Goal: Task Accomplishment & Management: Use online tool/utility

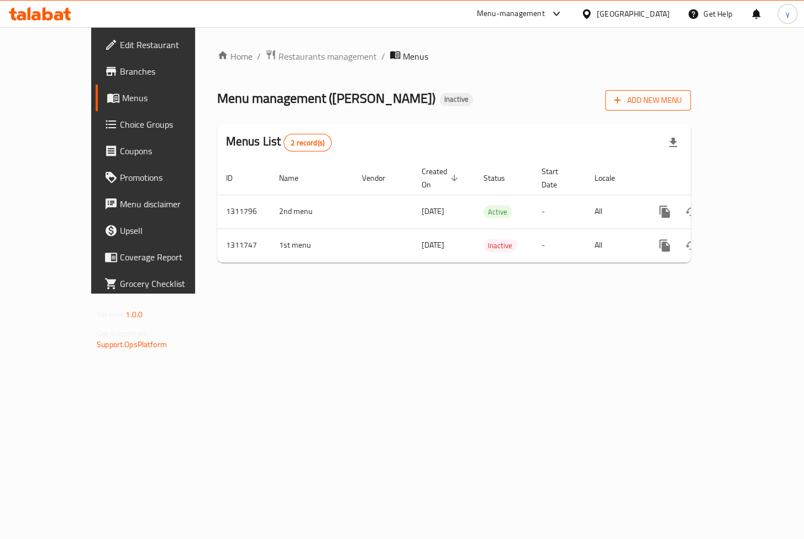
click at [682, 99] on span "Add New Menu" at bounding box center [648, 100] width 68 height 14
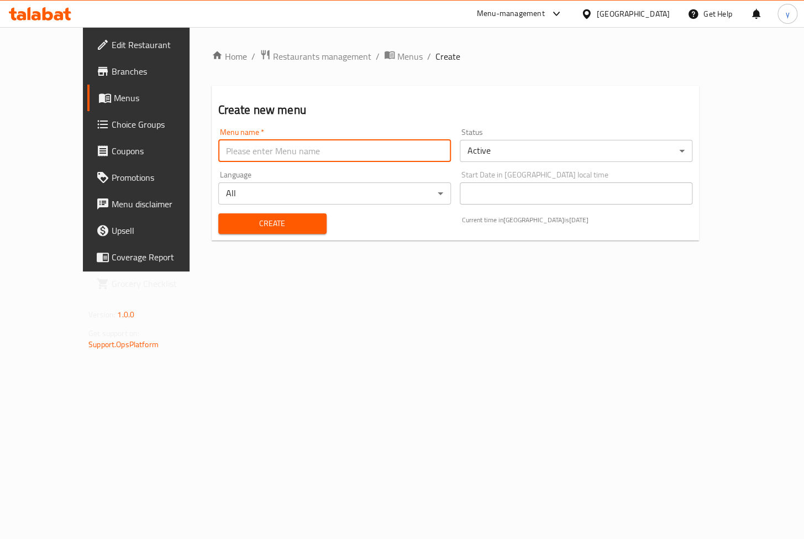
click at [218, 156] on input "text" at bounding box center [334, 151] width 233 height 22
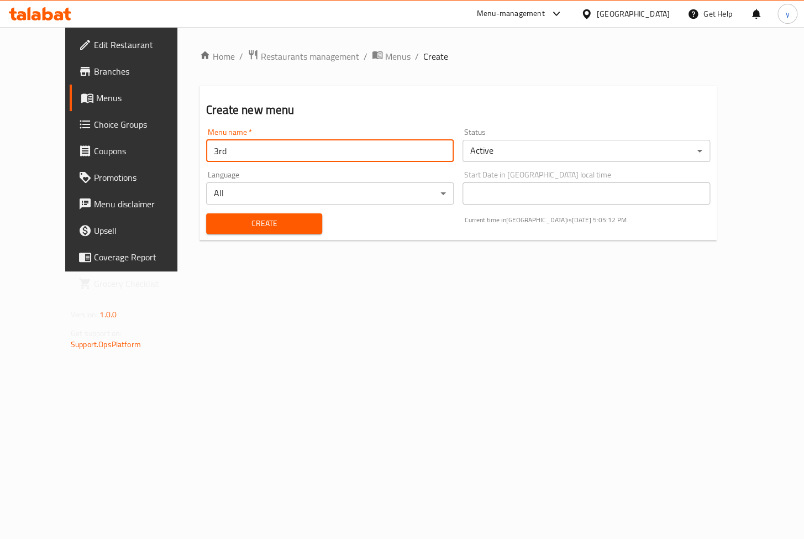
type input "3rd menu"
click at [253, 228] on span "Create" at bounding box center [264, 224] width 98 height 14
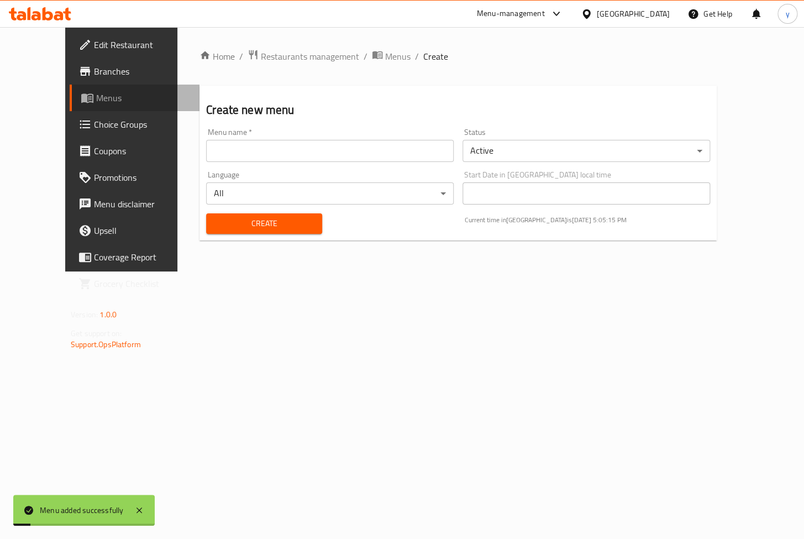
click at [96, 99] on span "Menus" at bounding box center [143, 97] width 95 height 13
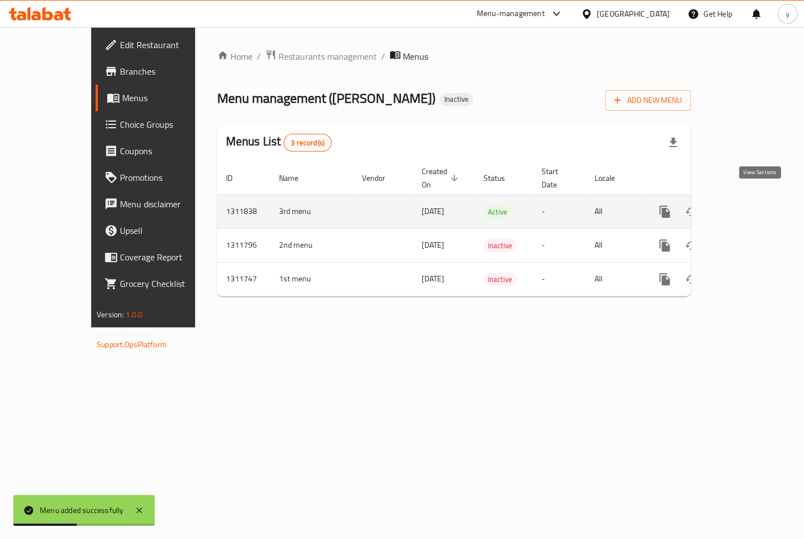
click at [753, 206] on link "enhanced table" at bounding box center [744, 211] width 27 height 27
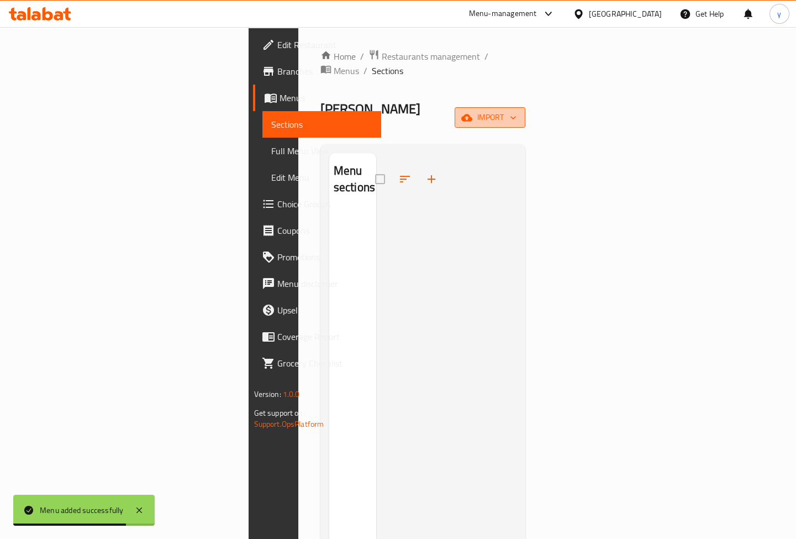
click at [517, 111] on span "import" at bounding box center [490, 118] width 53 height 14
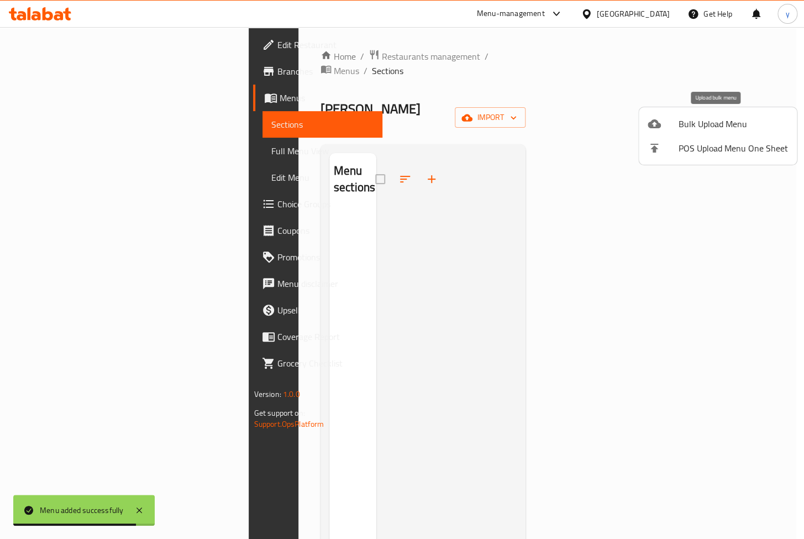
click at [695, 128] on span "Bulk Upload Menu" at bounding box center [733, 123] width 109 height 13
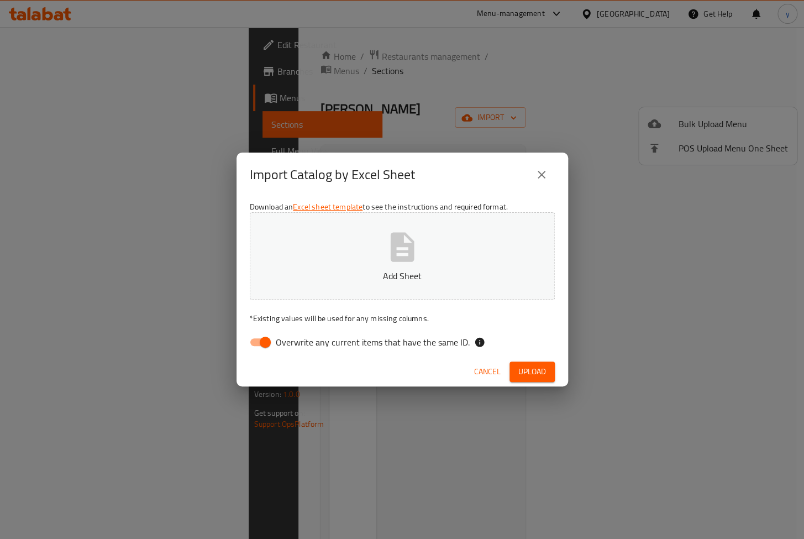
click at [301, 346] on span "Overwrite any current items that have the same ID." at bounding box center [373, 341] width 194 height 13
click at [297, 346] on input "Overwrite any current items that have the same ID." at bounding box center [265, 342] width 63 height 21
checkbox input "false"
click at [533, 376] on span "Upload" at bounding box center [532, 372] width 28 height 14
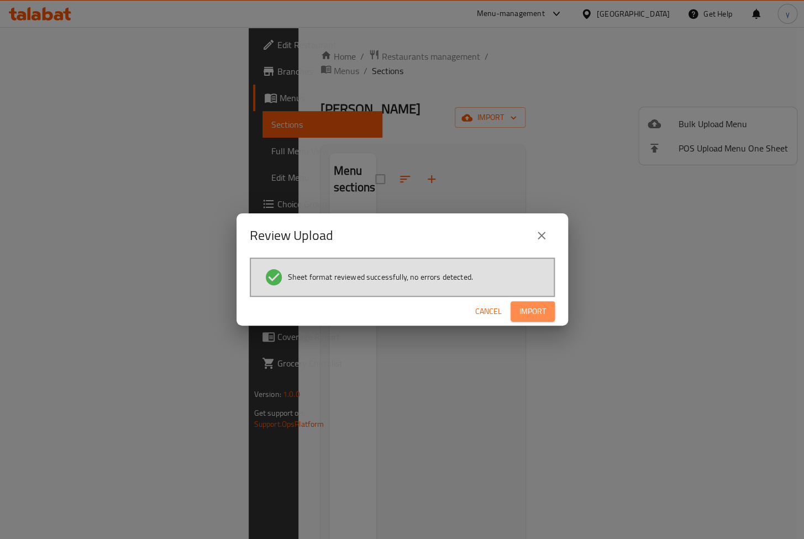
click at [537, 310] on span "Import" at bounding box center [533, 312] width 27 height 14
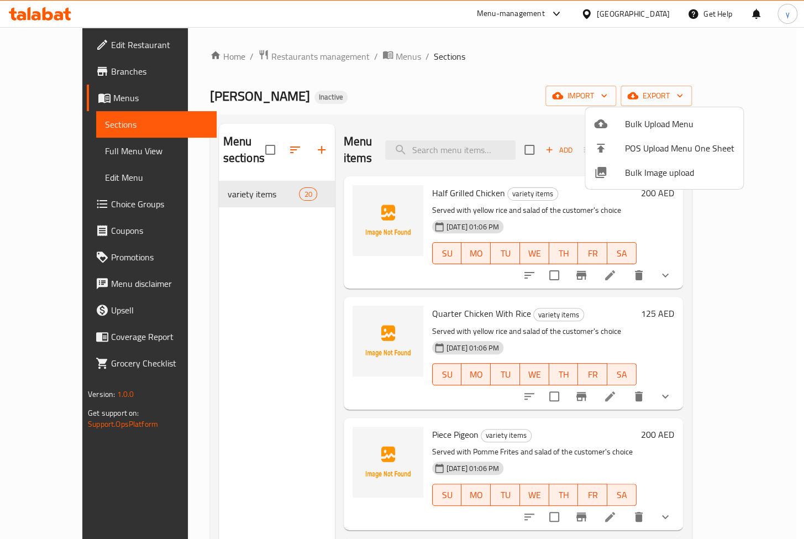
click at [77, 152] on div at bounding box center [402, 269] width 804 height 539
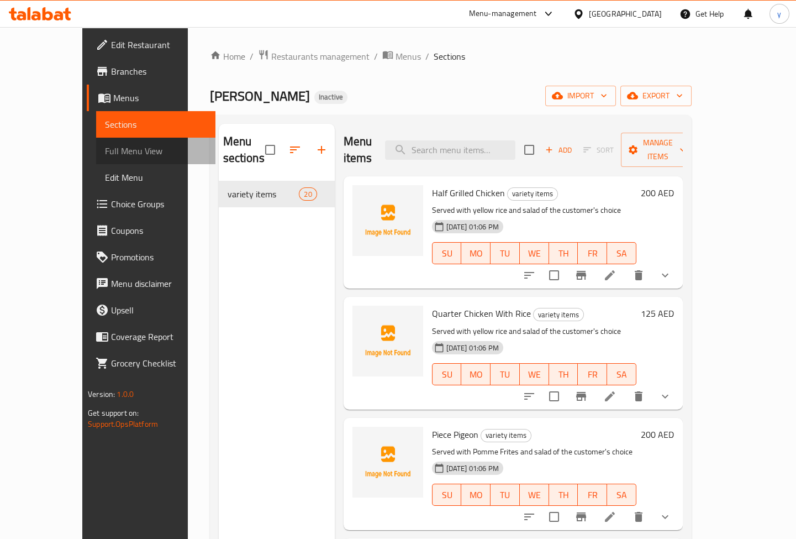
click at [105, 152] on span "Full Menu View" at bounding box center [156, 150] width 102 height 13
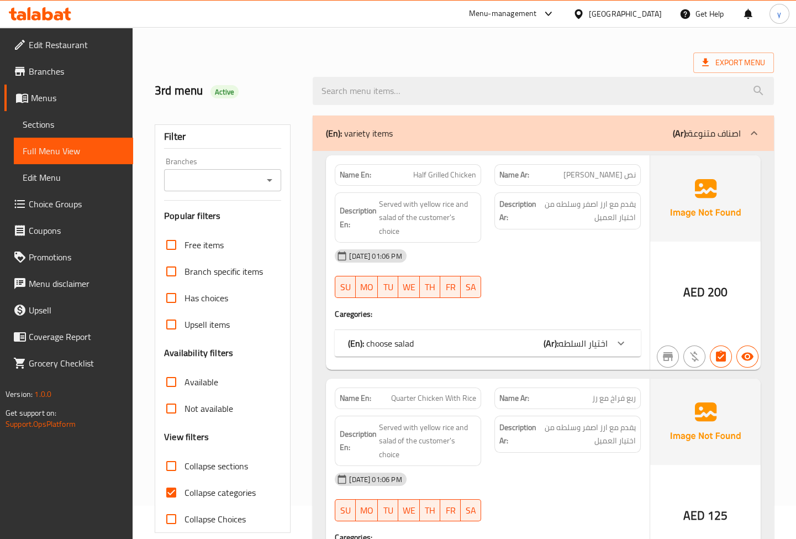
scroll to position [50, 0]
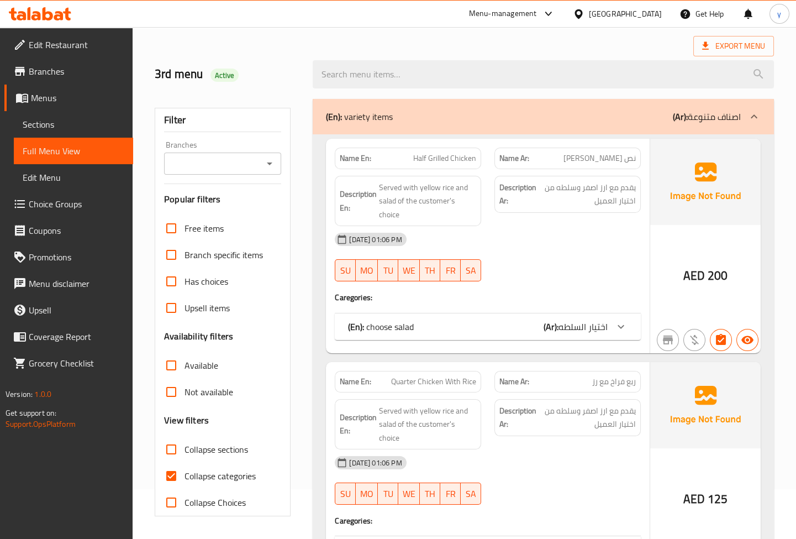
click at [223, 474] on span "Collapse categories" at bounding box center [220, 475] width 71 height 13
click at [185, 474] on input "Collapse categories" at bounding box center [171, 476] width 27 height 27
checkbox input "false"
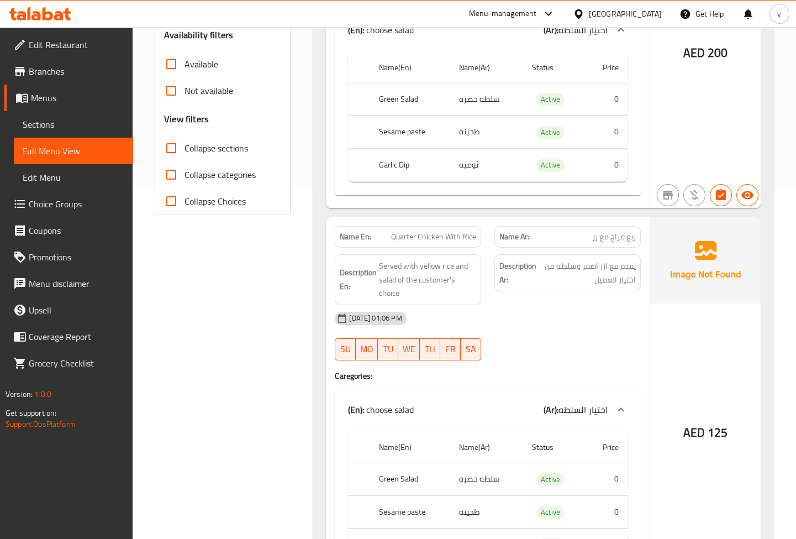
scroll to position [352, 0]
drag, startPoint x: 593, startPoint y: 235, endPoint x: 635, endPoint y: 243, distance: 43.3
click at [635, 242] on span "ربع فراخ مع رز" at bounding box center [615, 236] width 44 height 12
click at [602, 328] on div "[DATE] 01:06 PM" at bounding box center [487, 318] width 319 height 27
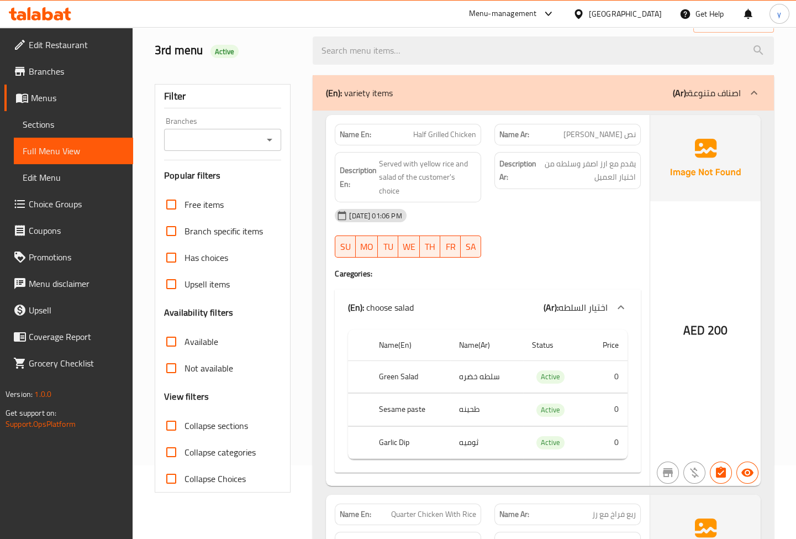
scroll to position [50, 0]
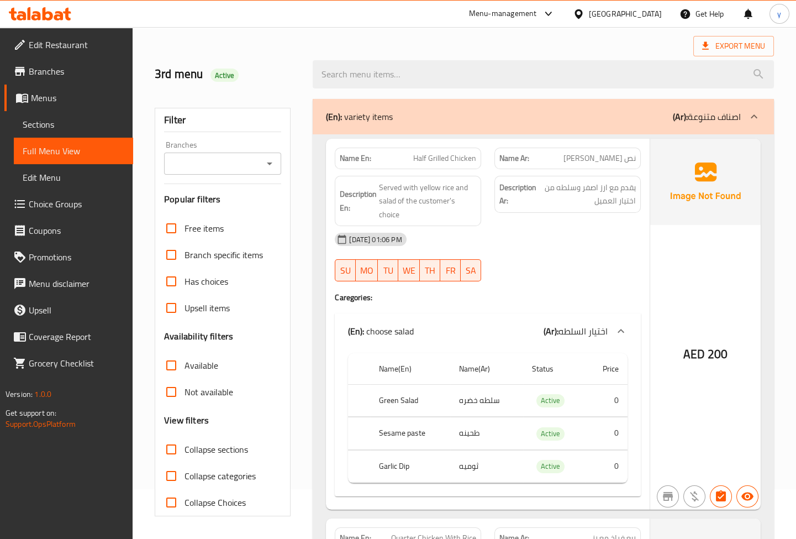
click at [542, 45] on div "Export Menu" at bounding box center [465, 46] width 620 height 20
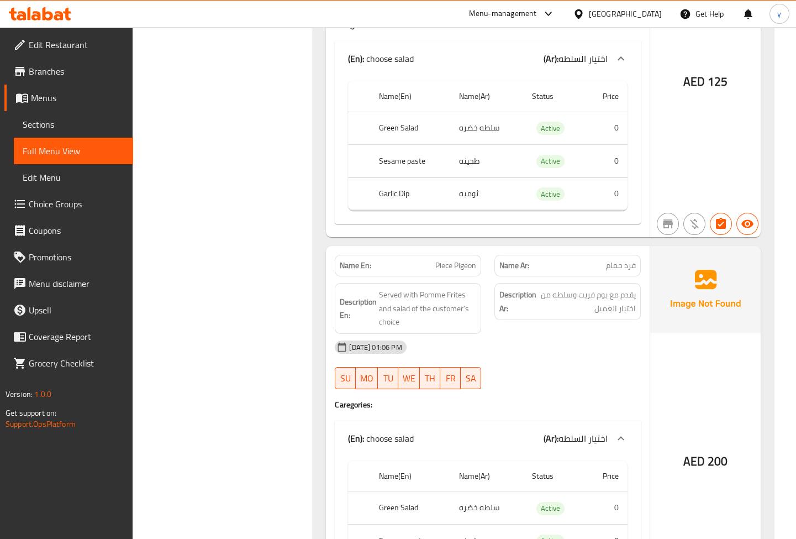
scroll to position [703, 0]
drag, startPoint x: 433, startPoint y: 263, endPoint x: 453, endPoint y: 265, distance: 19.5
click at [453, 265] on p "Name En: Piece Pigeon" at bounding box center [408, 265] width 137 height 12
copy span "Piece"
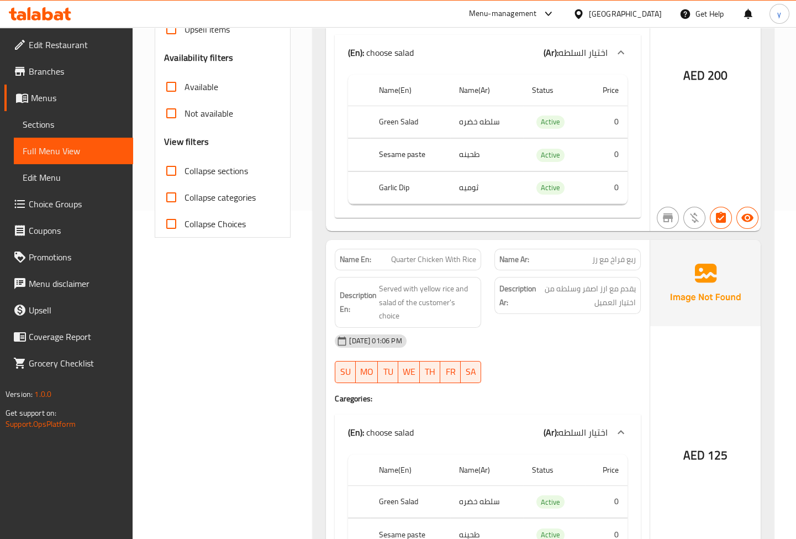
scroll to position [352, 0]
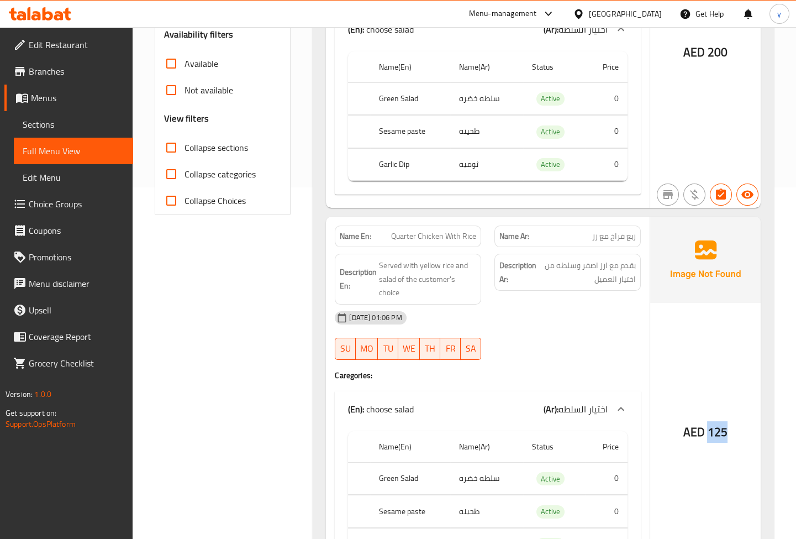
drag, startPoint x: 710, startPoint y: 433, endPoint x: 741, endPoint y: 433, distance: 31.0
click at [741, 433] on div "AED 125" at bounding box center [706, 402] width 111 height 371
click at [582, 329] on div "[DATE] 01:06 PM" at bounding box center [487, 318] width 319 height 27
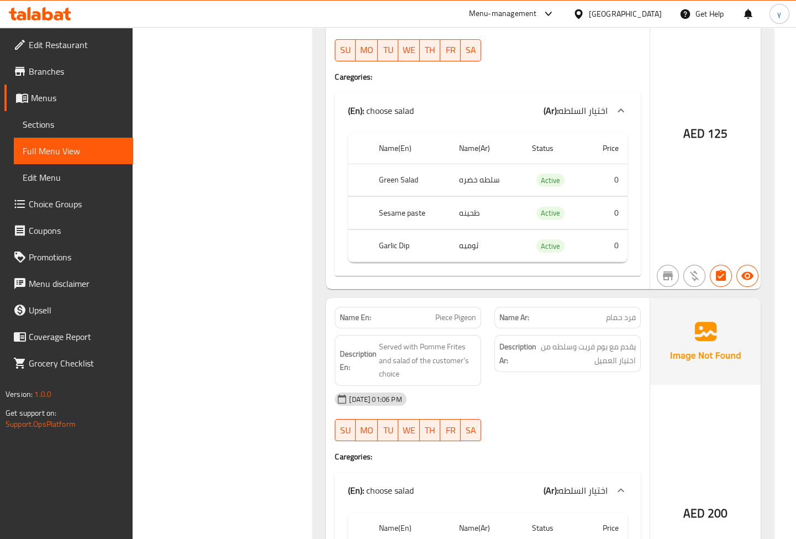
scroll to position [703, 0]
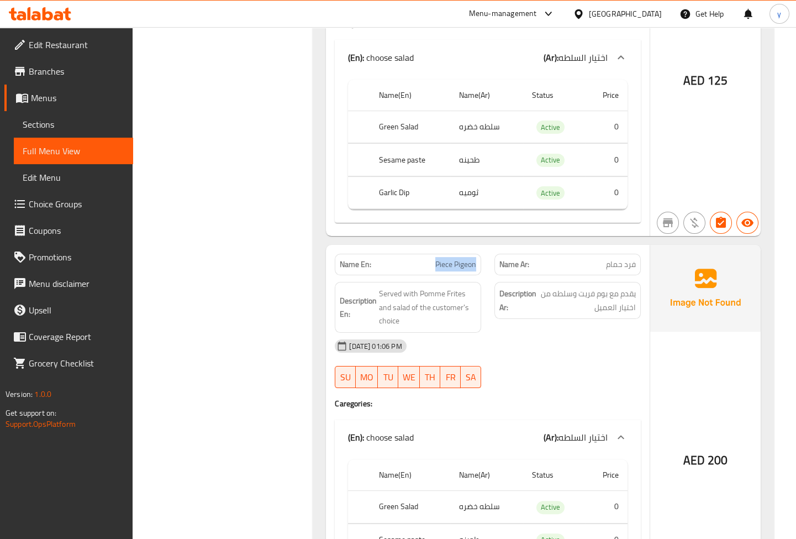
drag, startPoint x: 437, startPoint y: 263, endPoint x: 476, endPoint y: 262, distance: 39.8
click at [476, 262] on div "Name En: Piece Pigeon" at bounding box center [408, 265] width 146 height 22
copy span "Piece Pigeon"
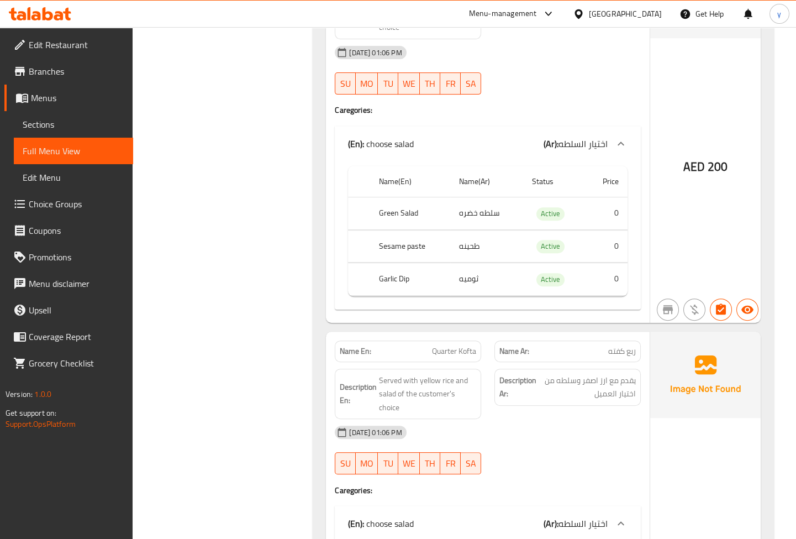
scroll to position [1005, 0]
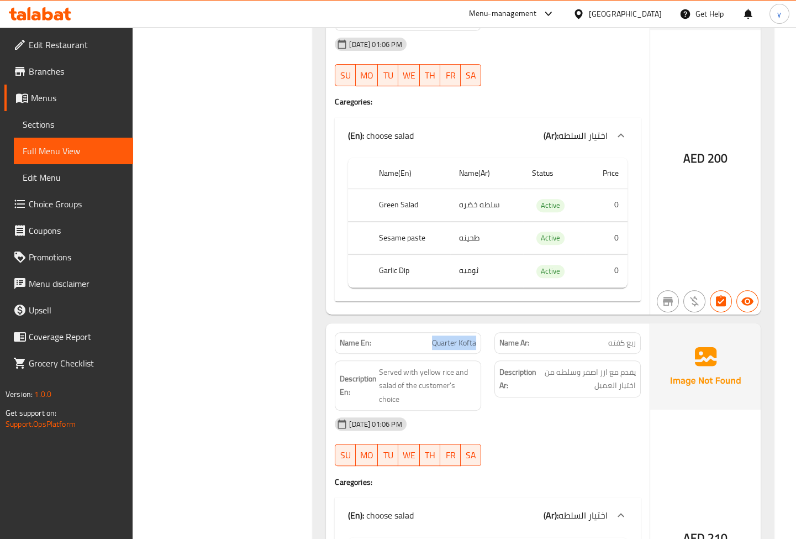
drag, startPoint x: 432, startPoint y: 342, endPoint x: 475, endPoint y: 348, distance: 43.6
click at [475, 348] on span "Quarter Kofta" at bounding box center [454, 343] width 44 height 12
copy span "Quarter Kofta"
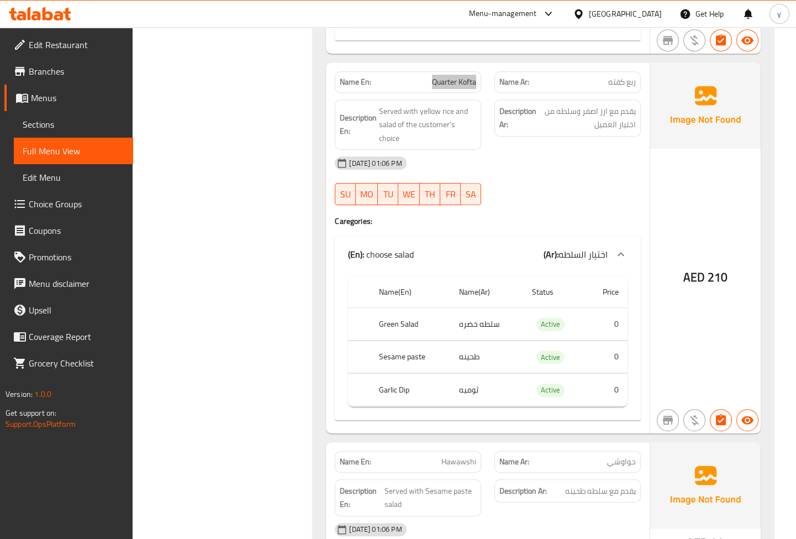
scroll to position [1306, 0]
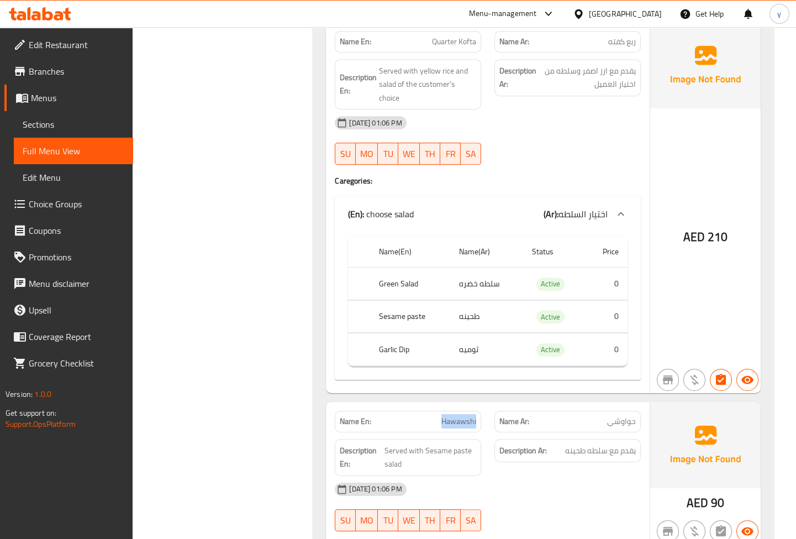
drag, startPoint x: 442, startPoint y: 420, endPoint x: 478, endPoint y: 422, distance: 35.4
click at [478, 422] on div "Name En: Hawawshi" at bounding box center [408, 422] width 146 height 22
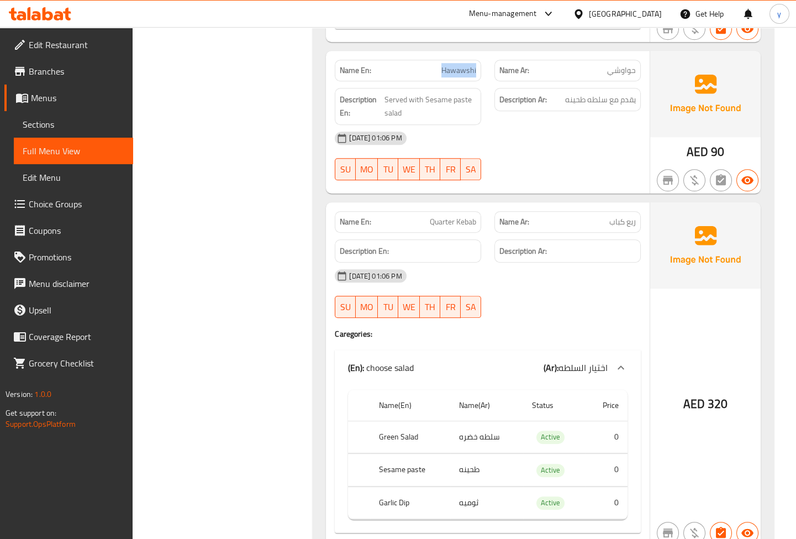
scroll to position [1658, 0]
drag, startPoint x: 429, startPoint y: 219, endPoint x: 478, endPoint y: 224, distance: 48.9
click at [478, 224] on div "Name En: Quarter Kebab" at bounding box center [408, 221] width 146 height 22
copy span "Quarter Kebab"
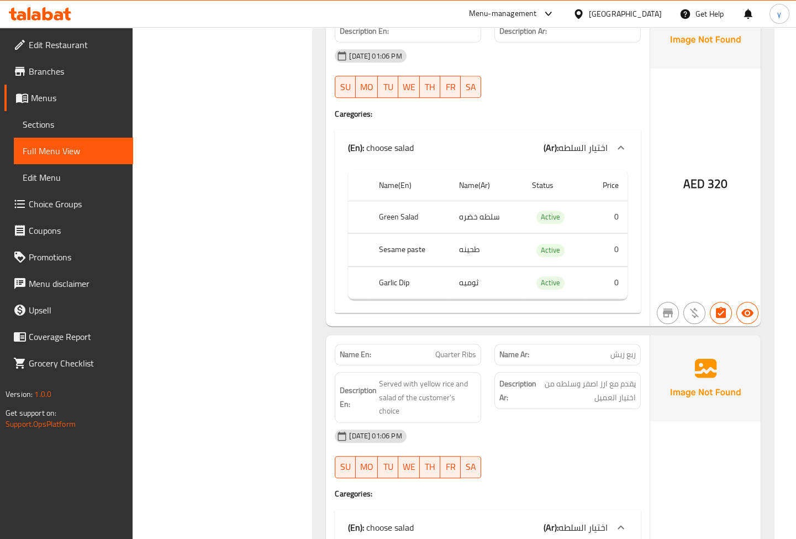
scroll to position [1909, 0]
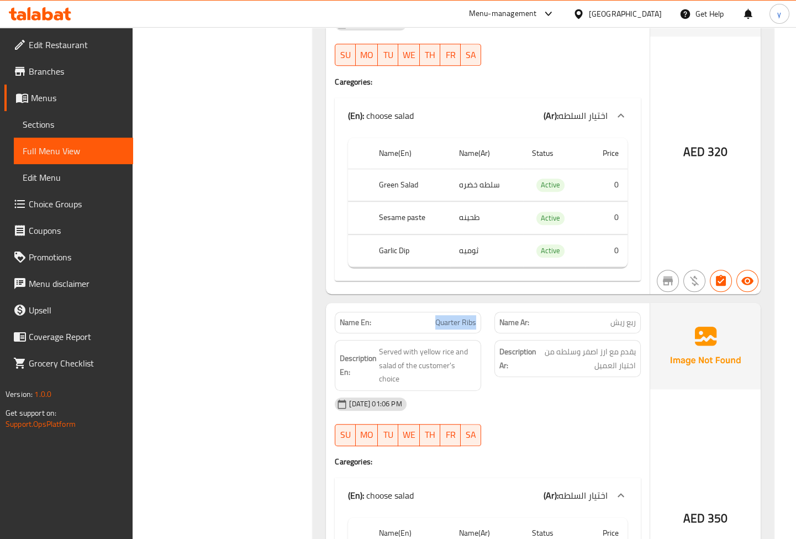
drag, startPoint x: 436, startPoint y: 321, endPoint x: 476, endPoint y: 321, distance: 40.4
click at [476, 321] on span "Quarter Ribs" at bounding box center [456, 323] width 41 height 12
copy span "Quarter Ribs"
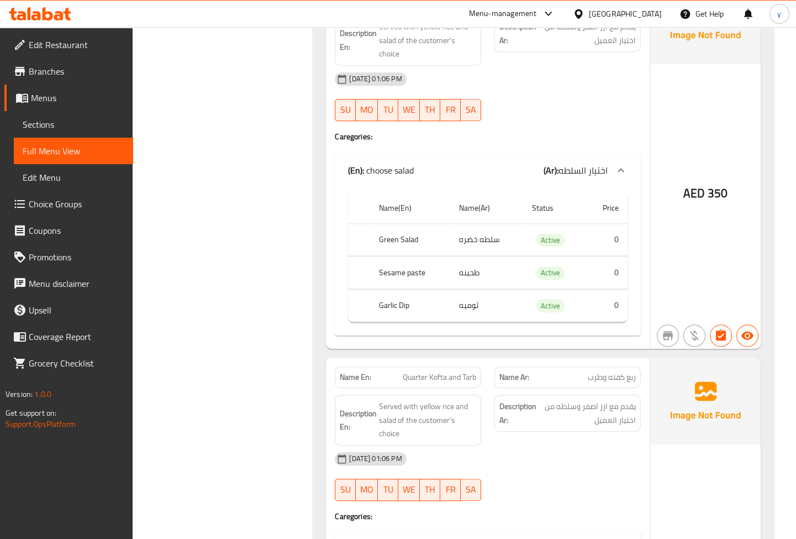
scroll to position [2261, 0]
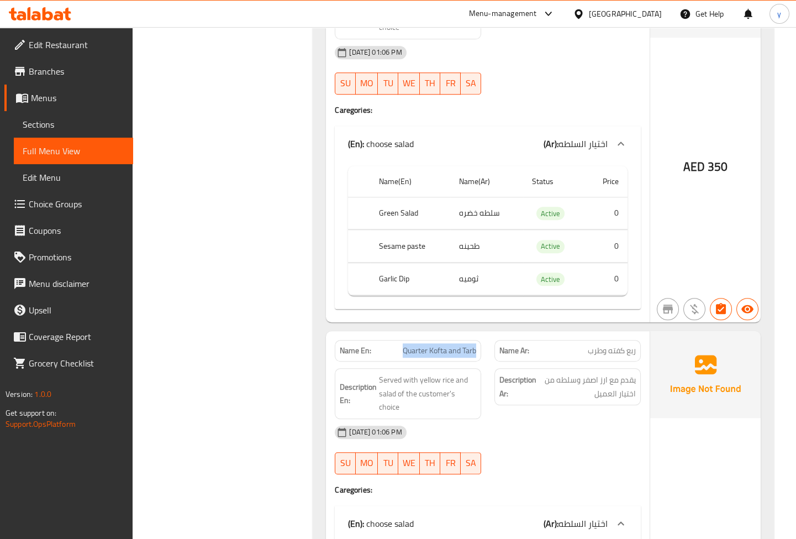
drag, startPoint x: 404, startPoint y: 349, endPoint x: 478, endPoint y: 353, distance: 73.6
click at [478, 353] on div "Name En: Quarter Kofta and Tarb" at bounding box center [408, 351] width 146 height 22
copy span "Quarter Kofta and Tarb"
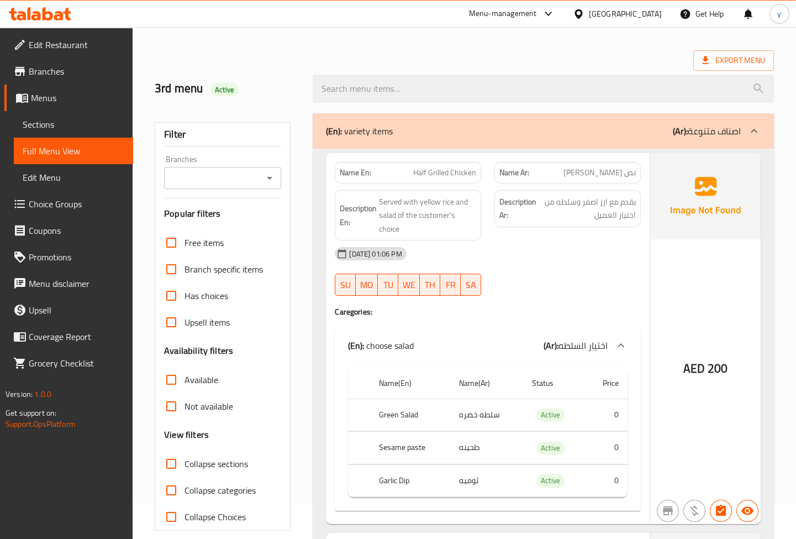
scroll to position [0, 0]
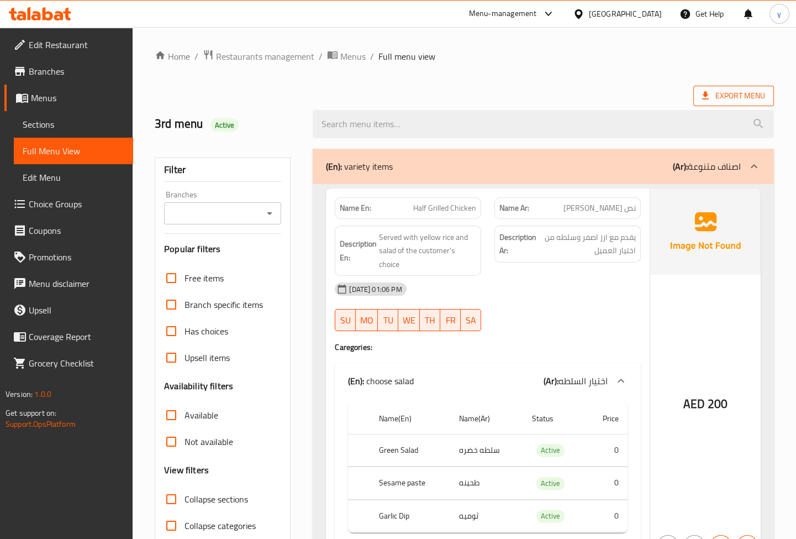
click at [727, 101] on span "Export Menu" at bounding box center [733, 96] width 63 height 14
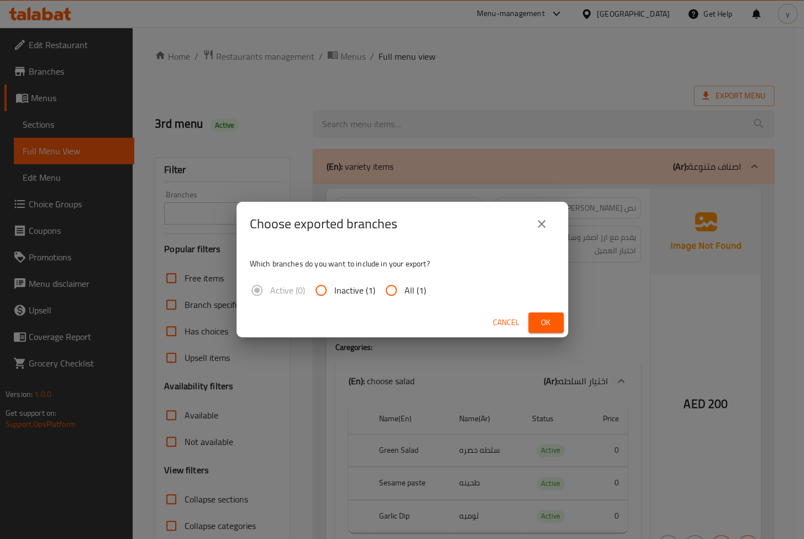
click at [400, 287] on input "All (1)" at bounding box center [391, 290] width 27 height 27
radio input "true"
click at [549, 326] on span "Ok" at bounding box center [546, 323] width 18 height 14
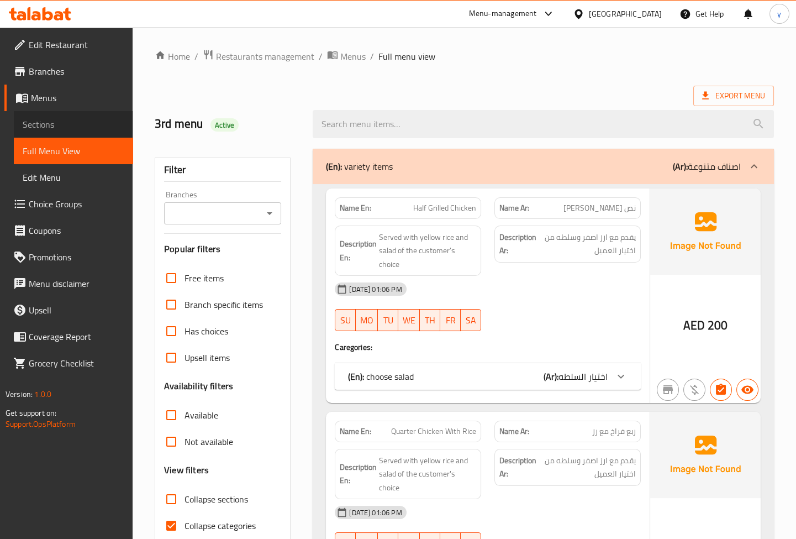
click at [52, 124] on span "Sections" at bounding box center [74, 124] width 102 height 13
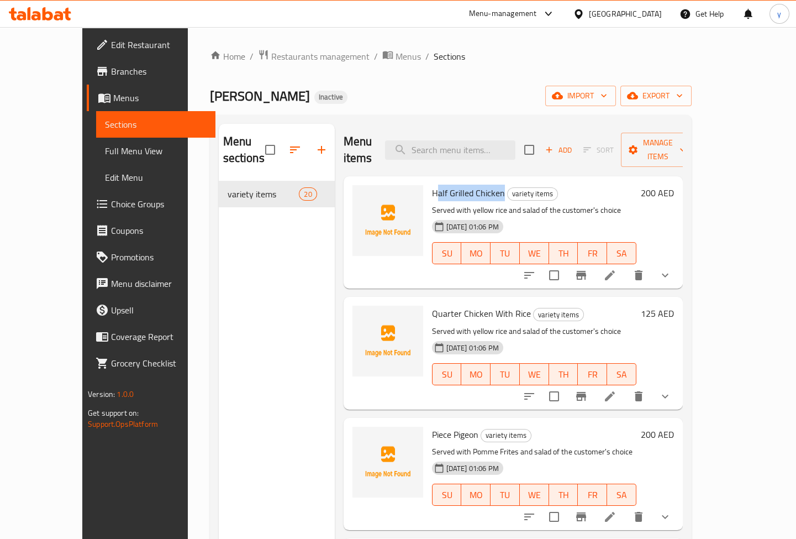
drag, startPoint x: 480, startPoint y: 173, endPoint x: 415, endPoint y: 175, distance: 65.2
click at [432, 185] on span "Half Grilled Chicken" at bounding box center [468, 193] width 73 height 17
click at [626, 265] on li at bounding box center [610, 275] width 31 height 20
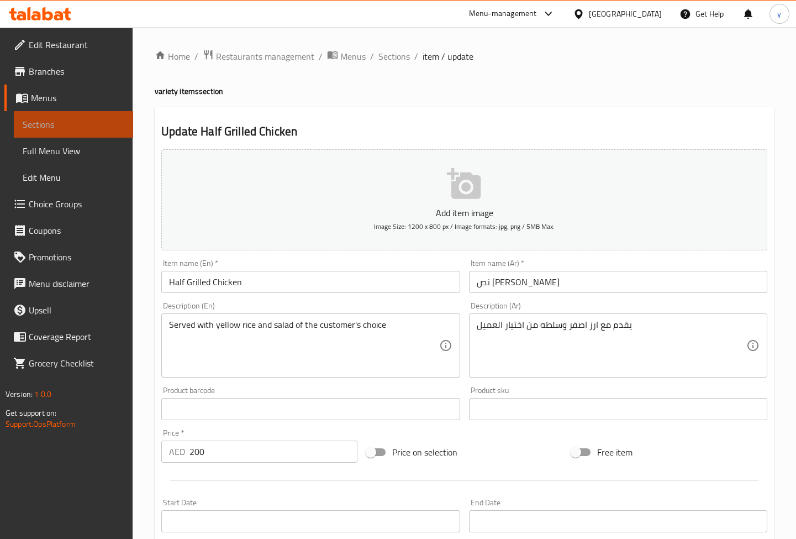
click at [93, 128] on span "Sections" at bounding box center [74, 124] width 102 height 13
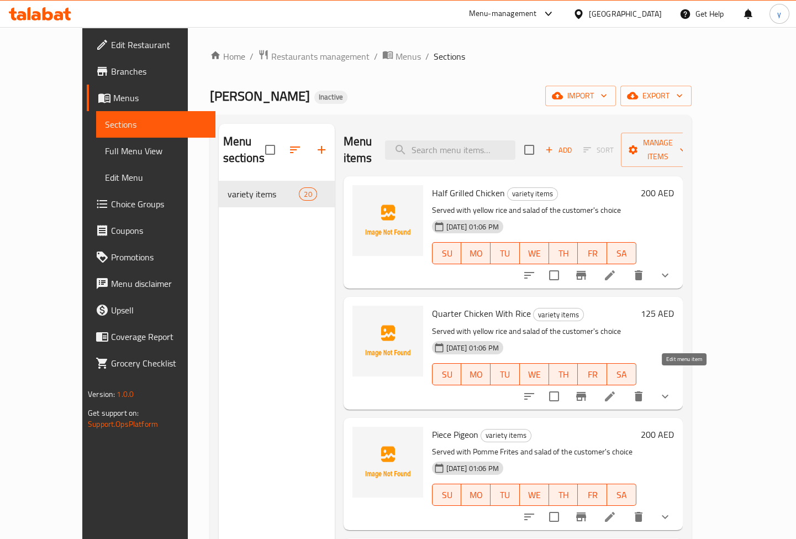
click at [617, 390] on icon at bounding box center [610, 396] width 13 height 13
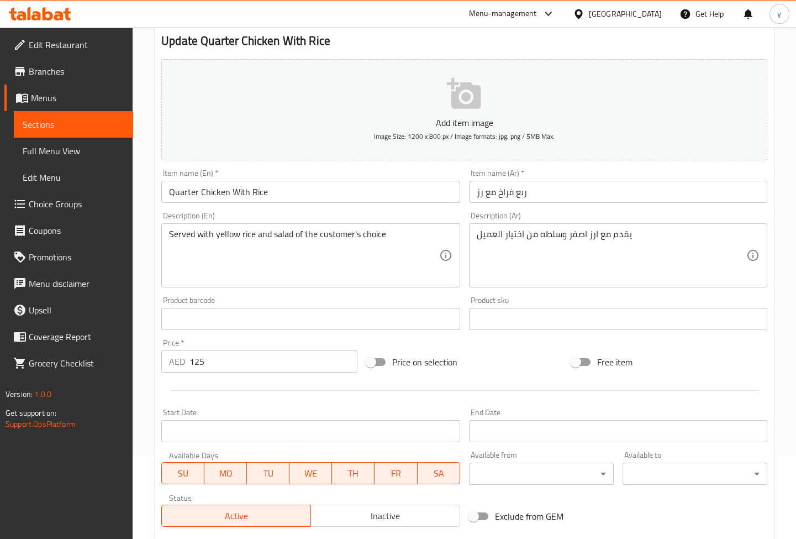
scroll to position [297, 0]
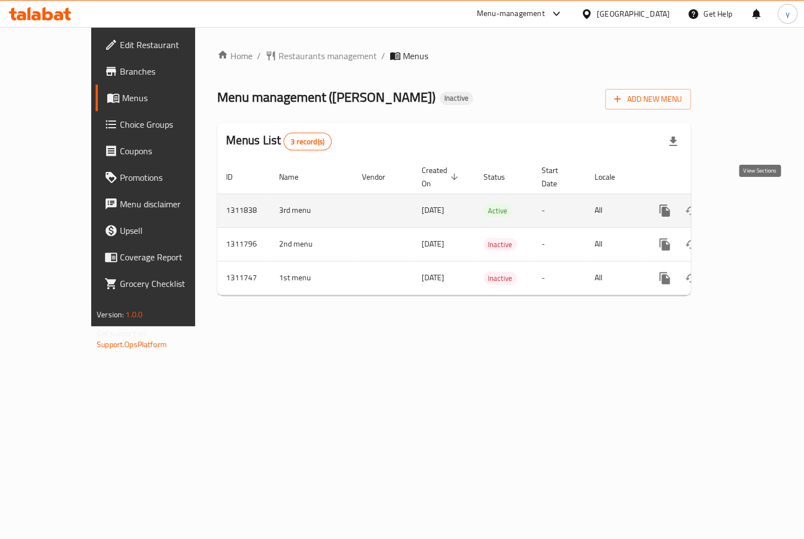
click at [749, 206] on icon "enhanced table" at bounding box center [745, 211] width 10 height 10
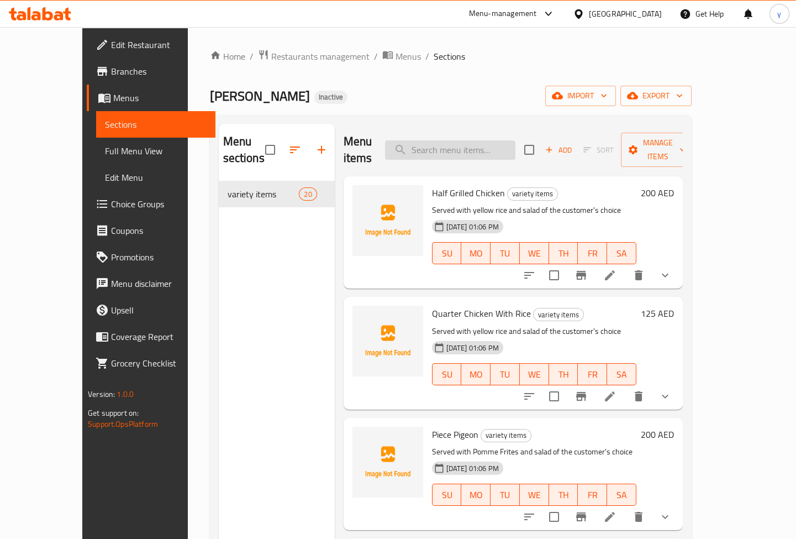
click at [482, 140] on input "search" at bounding box center [450, 149] width 130 height 19
paste input "Piece Pigeon"
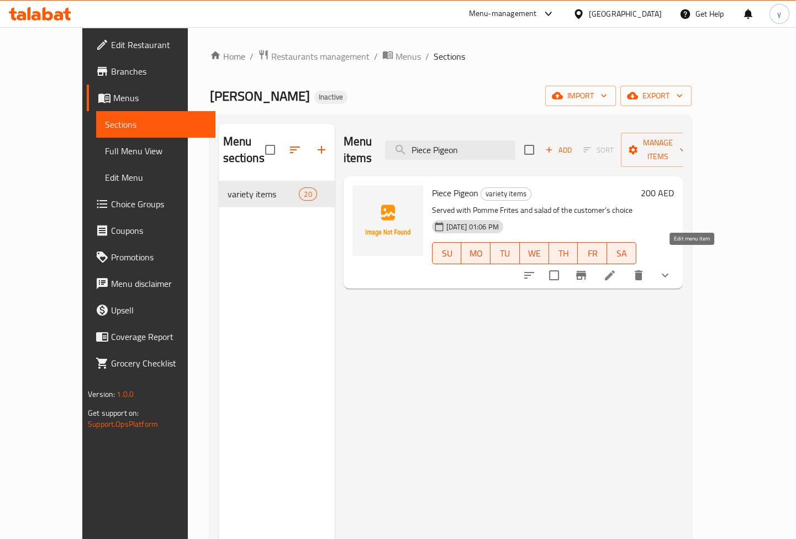
type input "Piece Pigeon"
click at [617, 269] on icon at bounding box center [610, 275] width 13 height 13
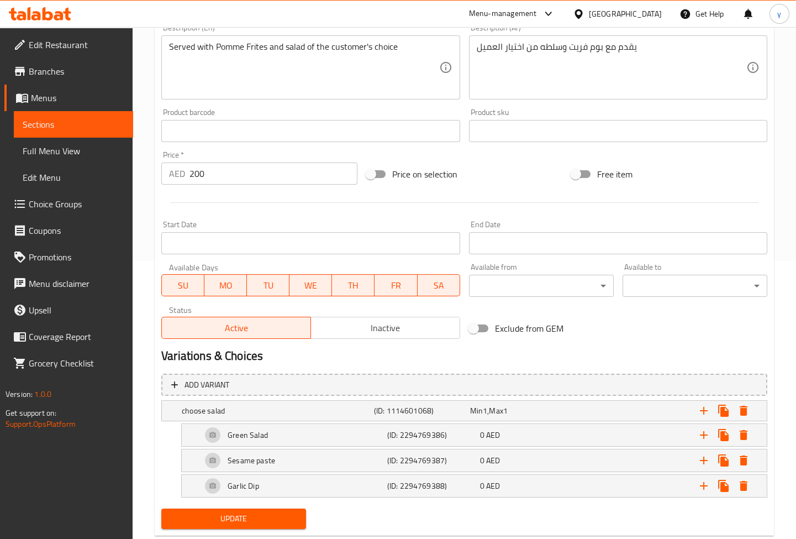
scroll to position [304, 0]
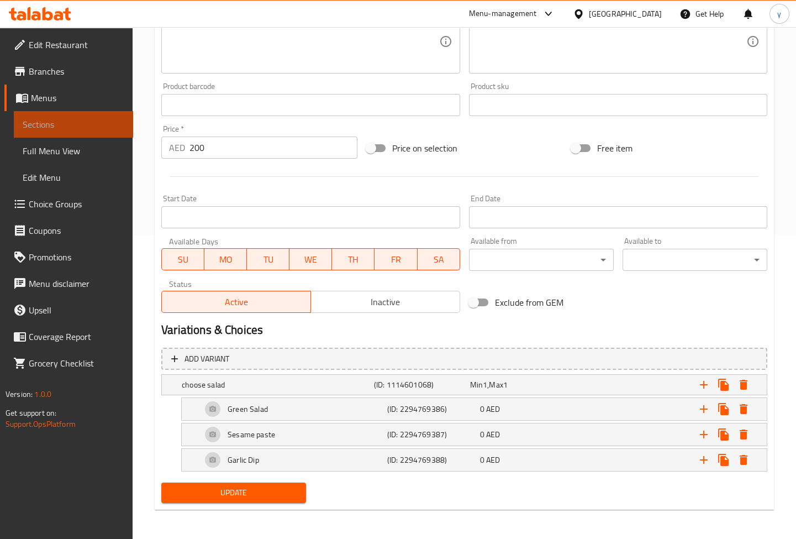
click at [82, 122] on span "Sections" at bounding box center [74, 124] width 102 height 13
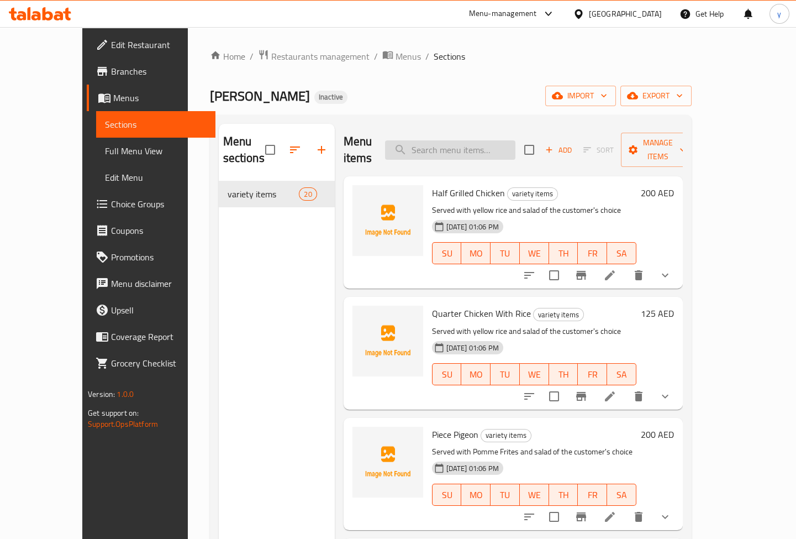
click at [446, 149] on input "search" at bounding box center [450, 149] width 130 height 19
paste input "Quarter Kofta"
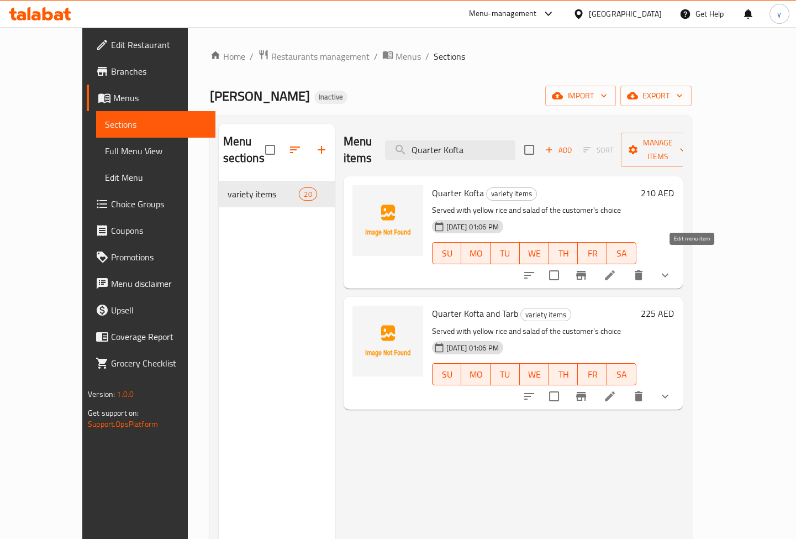
type input "Quarter Kofta"
click at [615, 270] on icon at bounding box center [610, 275] width 10 height 10
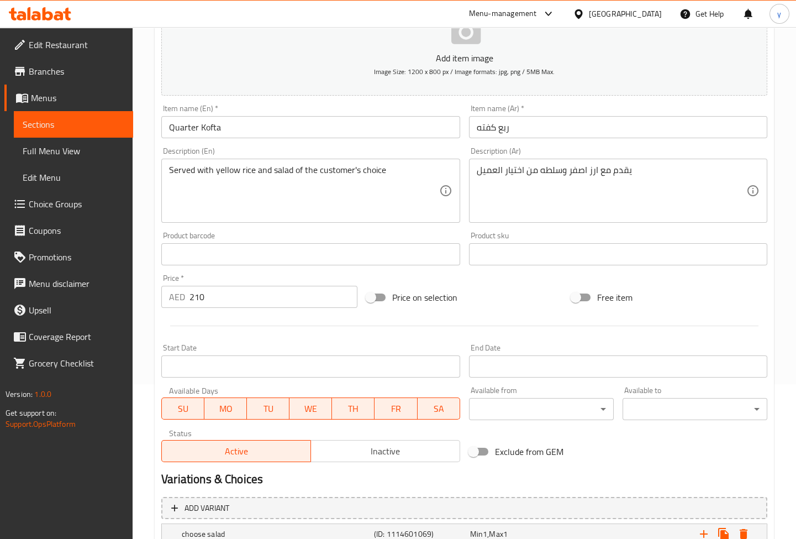
scroll to position [304, 0]
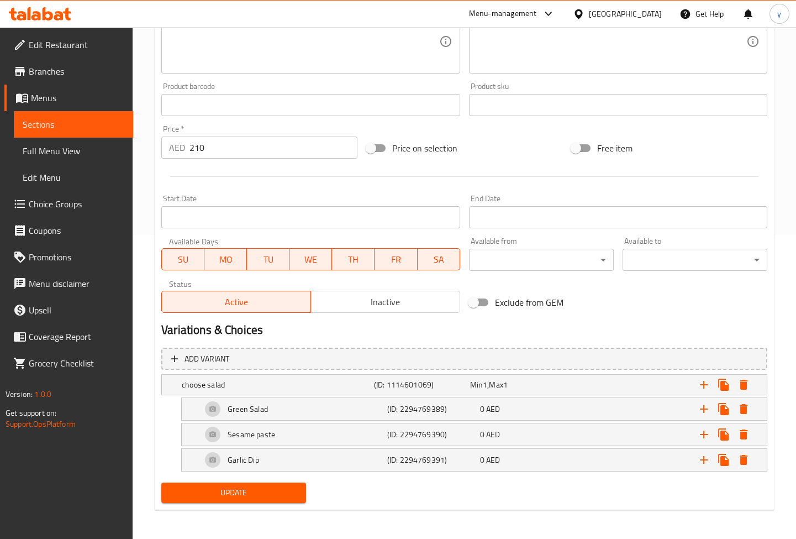
click at [71, 118] on span "Sections" at bounding box center [74, 124] width 102 height 13
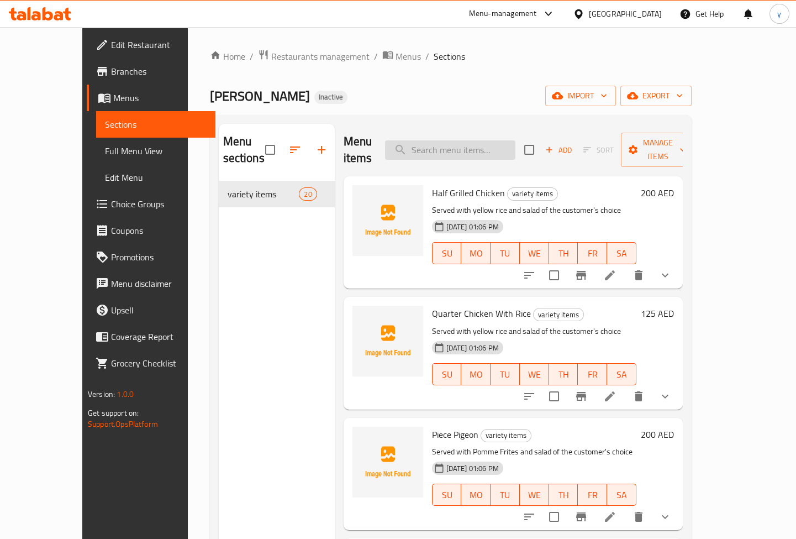
click at [486, 143] on input "search" at bounding box center [450, 149] width 130 height 19
paste input "Quarter Kebab"
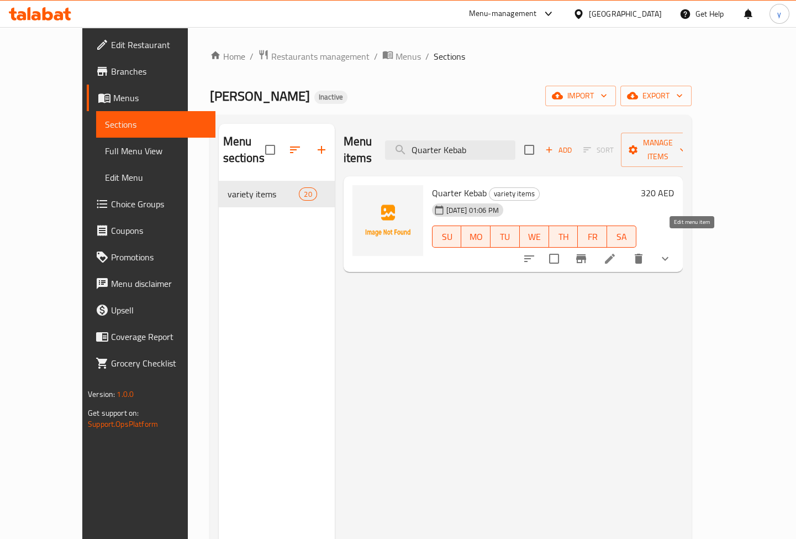
type input "Quarter Kebab"
click at [617, 252] on icon at bounding box center [610, 258] width 13 height 13
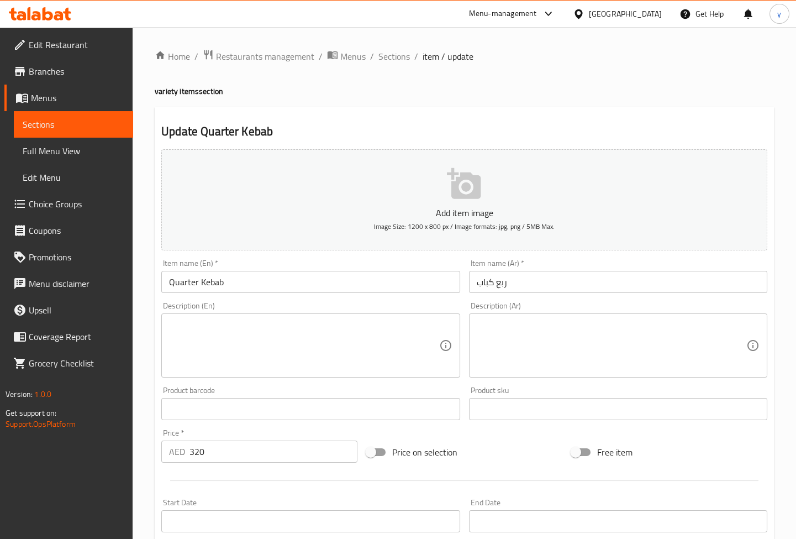
scroll to position [304, 0]
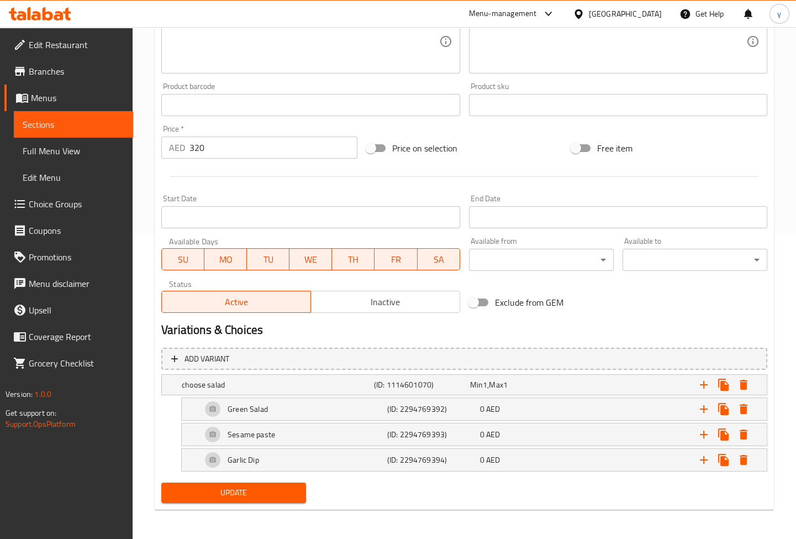
click at [67, 126] on span "Sections" at bounding box center [74, 124] width 102 height 13
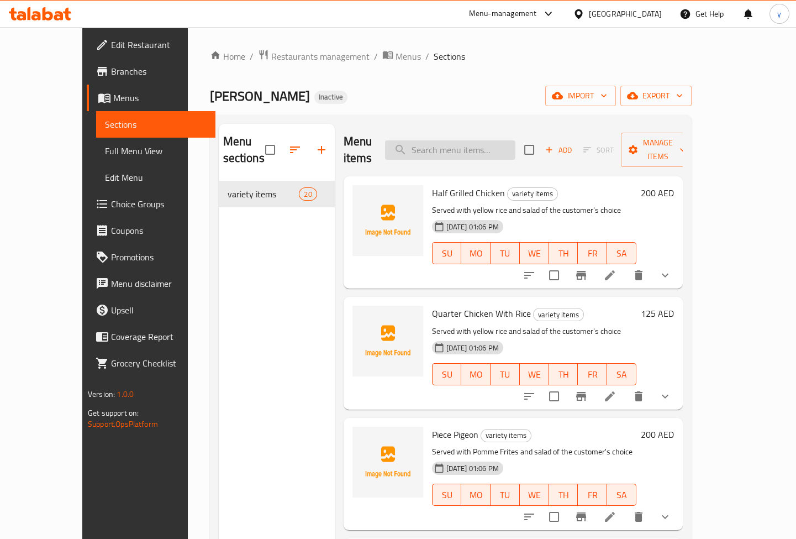
click at [476, 148] on input "search" at bounding box center [450, 149] width 130 height 19
paste input "Quarter Ribs"
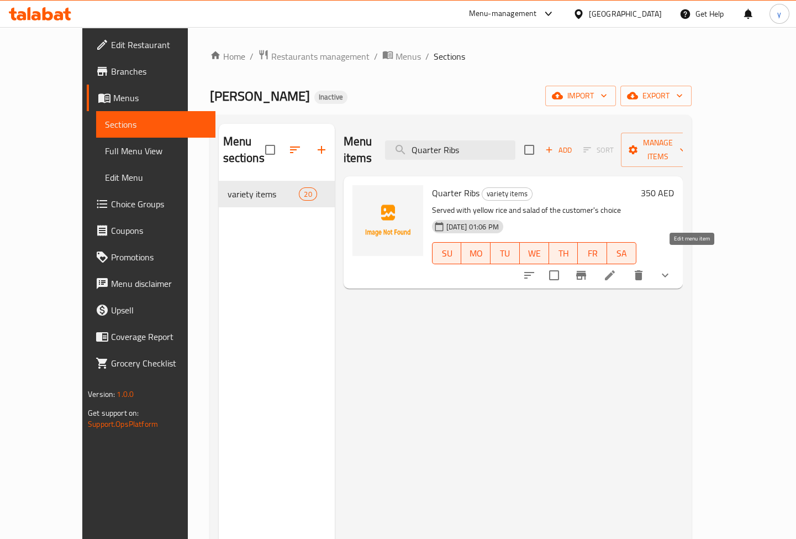
type input "Quarter Ribs"
click at [617, 269] on icon at bounding box center [610, 275] width 13 height 13
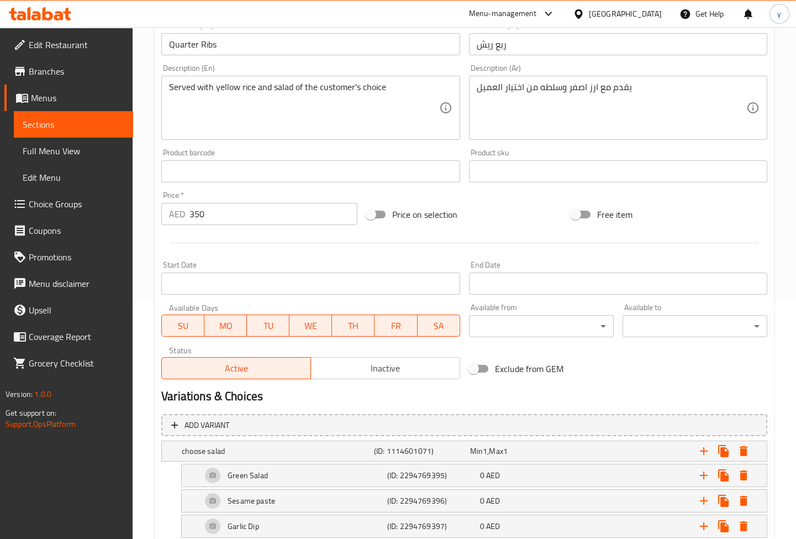
scroll to position [103, 0]
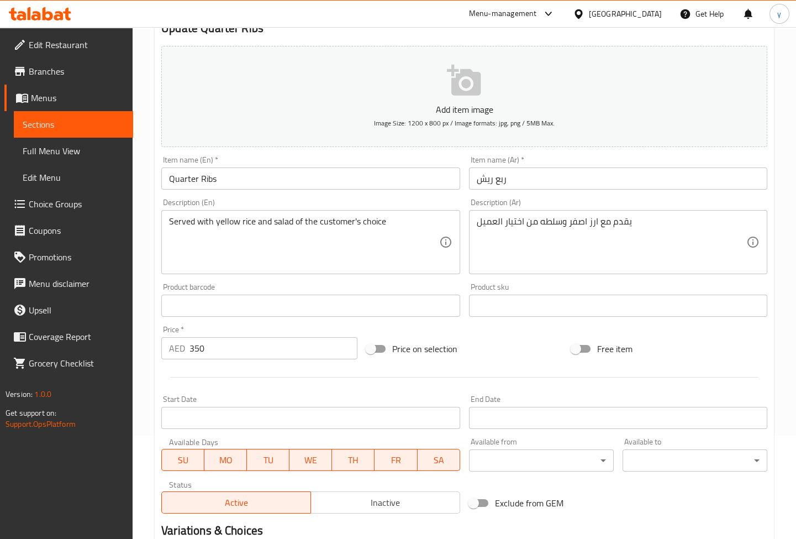
click at [97, 131] on link "Sections" at bounding box center [73, 124] width 119 height 27
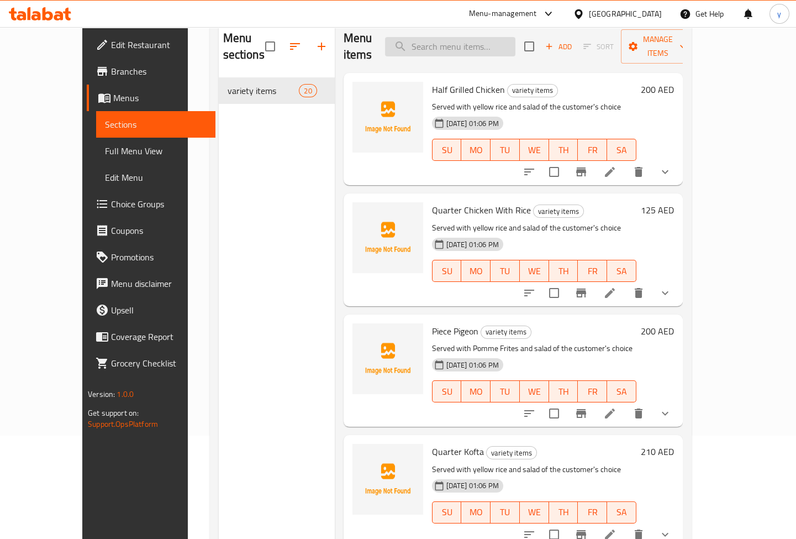
click at [445, 39] on input "search" at bounding box center [450, 46] width 130 height 19
paste input "Quarter Kofta and Tarb"
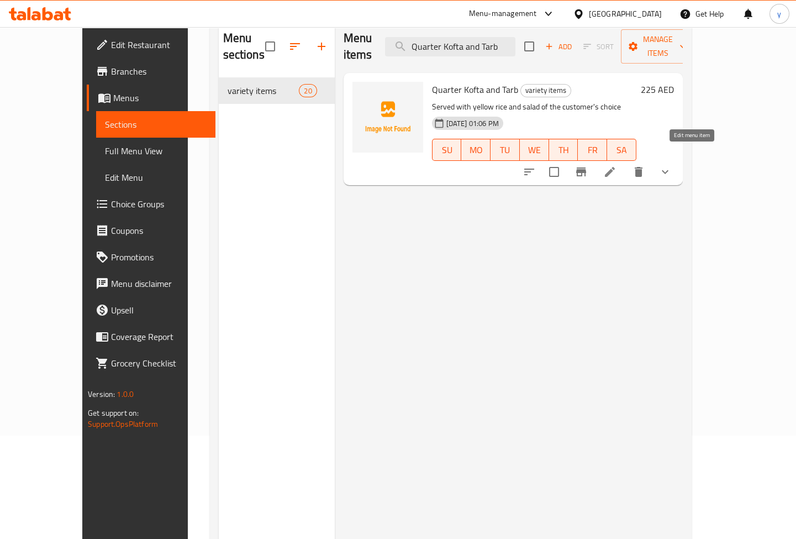
type input "Quarter Kofta and Tarb"
click at [615, 167] on icon at bounding box center [610, 172] width 10 height 10
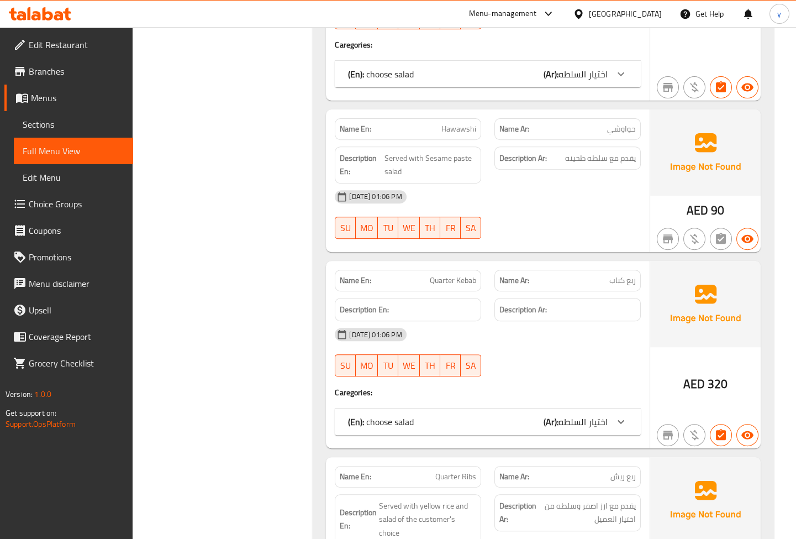
scroll to position [736, 0]
